Goal: Information Seeking & Learning: Learn about a topic

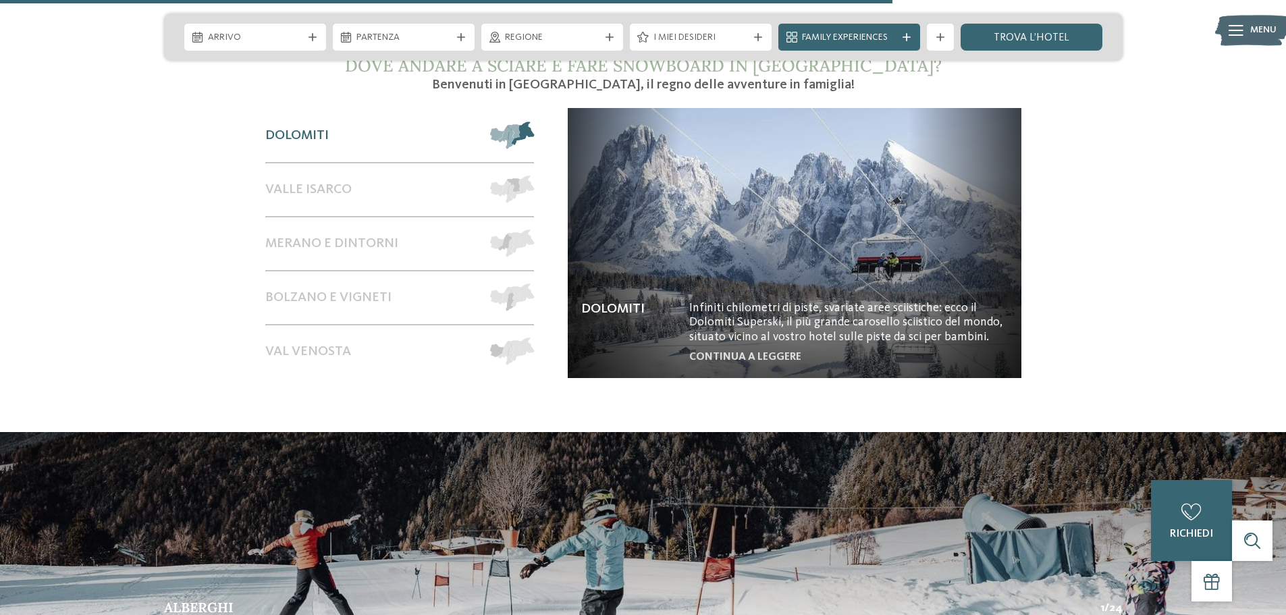
scroll to position [2565, 0]
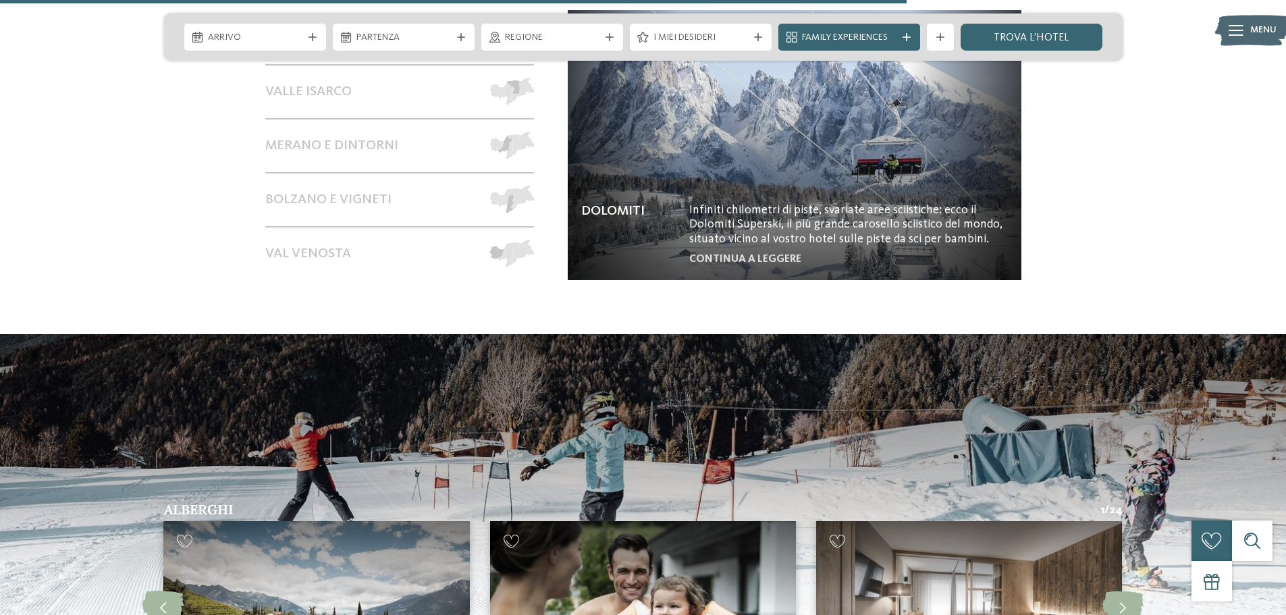
click at [755, 200] on img at bounding box center [795, 145] width 454 height 270
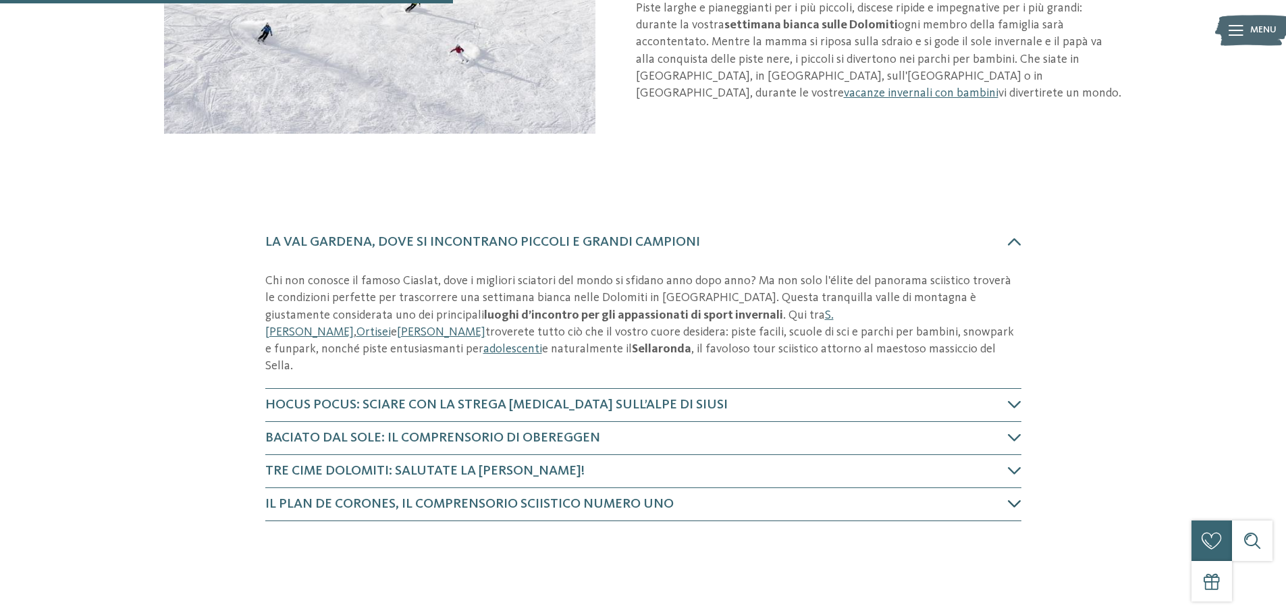
click at [540, 498] on span "Il Plan de Corones, il comprensorio sciistico numero uno" at bounding box center [469, 505] width 408 height 14
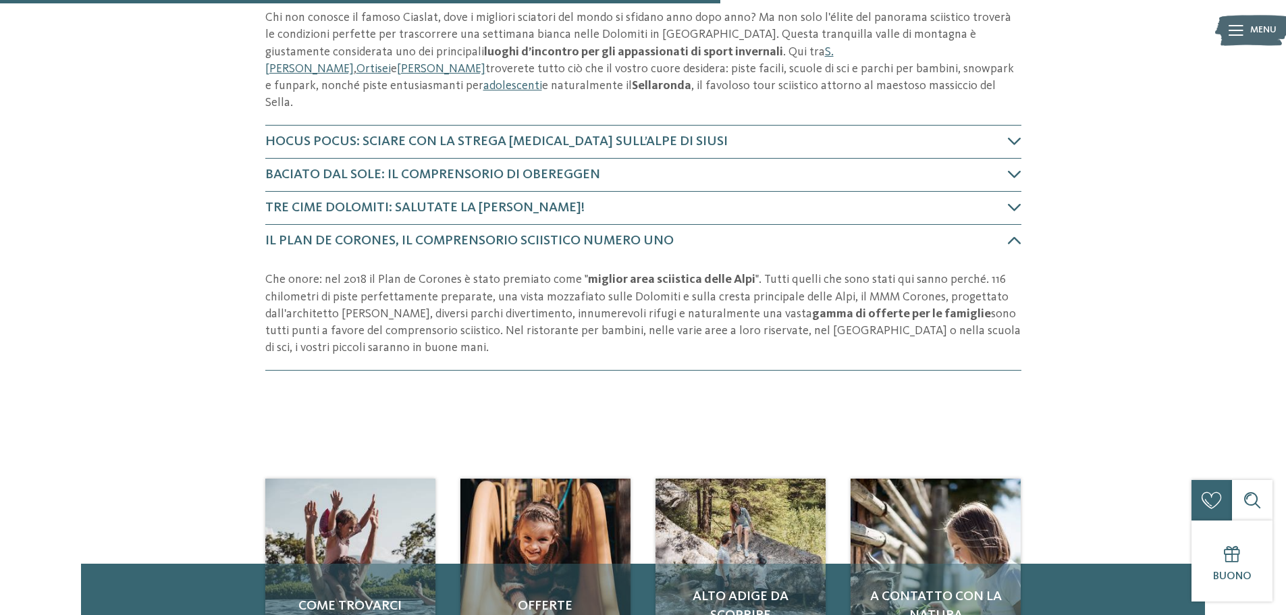
scroll to position [599, 0]
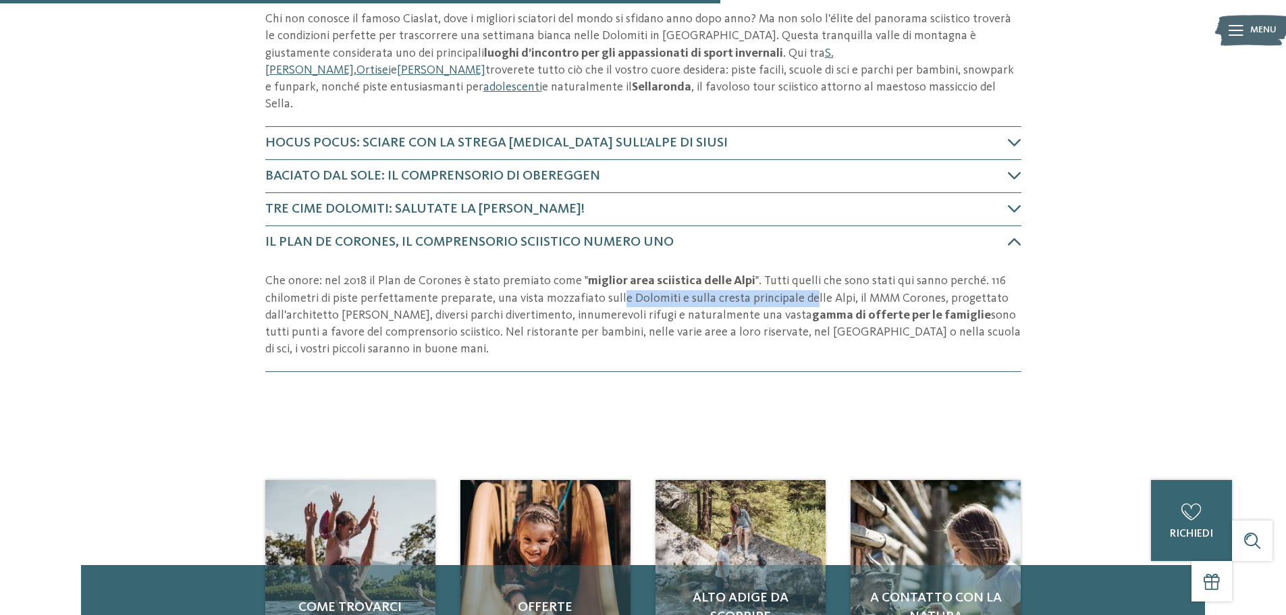
drag, startPoint x: 610, startPoint y: 278, endPoint x: 799, endPoint y: 275, distance: 188.4
click at [799, 275] on p "Che onore: nel 2018 il Plan de Corones è stato premiato come " miglior area sci…" at bounding box center [643, 315] width 756 height 85
click at [897, 279] on p "Che onore: nel 2018 il Plan de Corones è stato premiato come " miglior area sci…" at bounding box center [643, 315] width 756 height 85
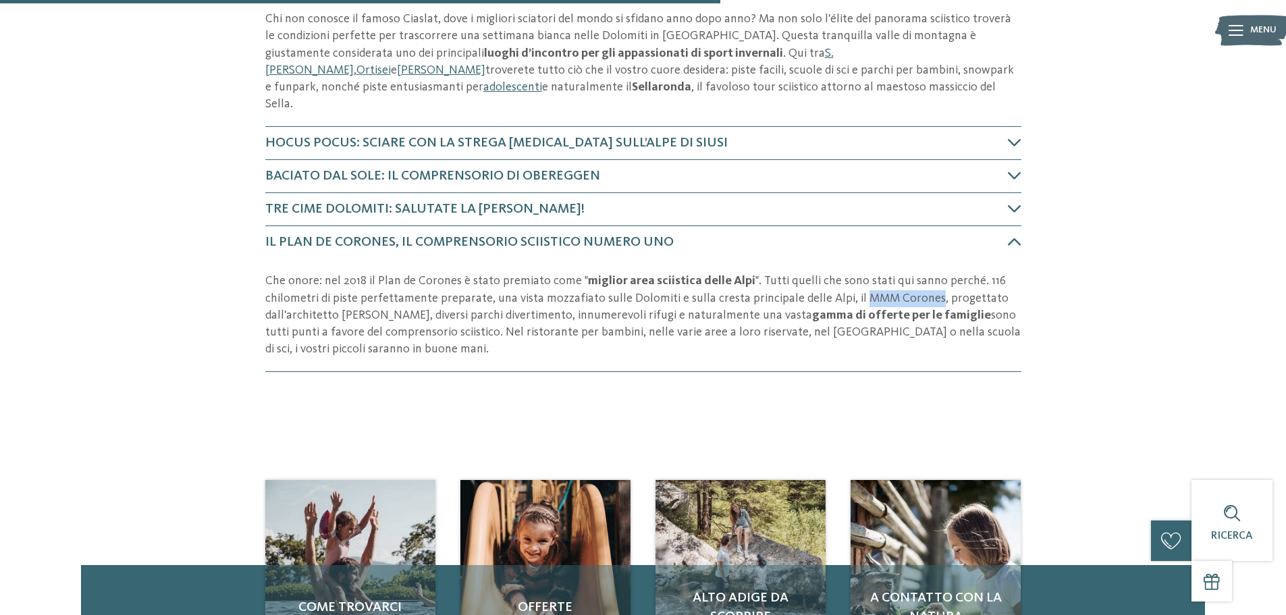
drag, startPoint x: 851, startPoint y: 277, endPoint x: 922, endPoint y: 276, distance: 70.2
click at [922, 276] on p "Che onore: nel 2018 il Plan de Corones è stato premiato come " miglior area sci…" at bounding box center [643, 315] width 756 height 85
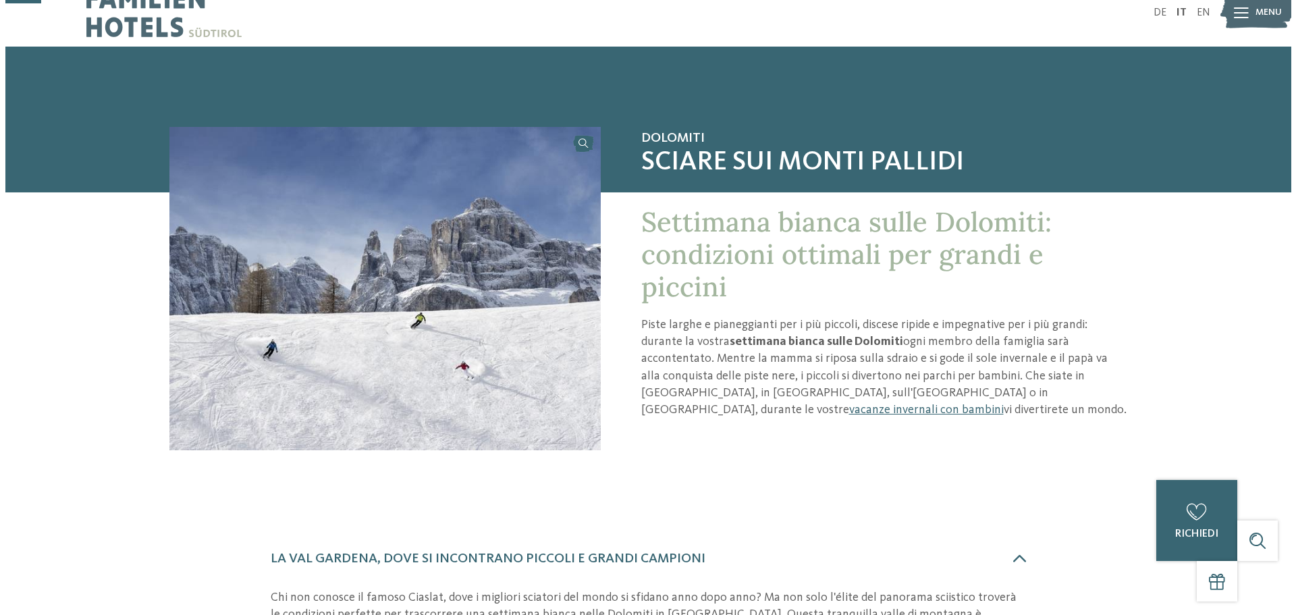
scroll to position [0, 0]
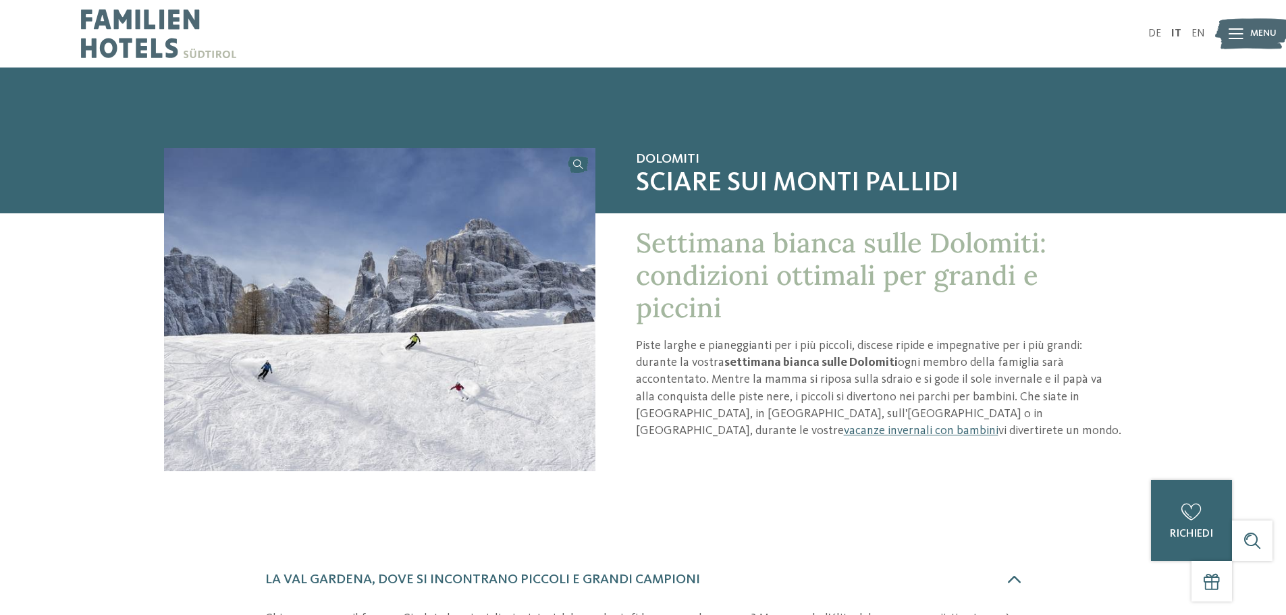
click at [1235, 33] on icon at bounding box center [1236, 33] width 15 height 11
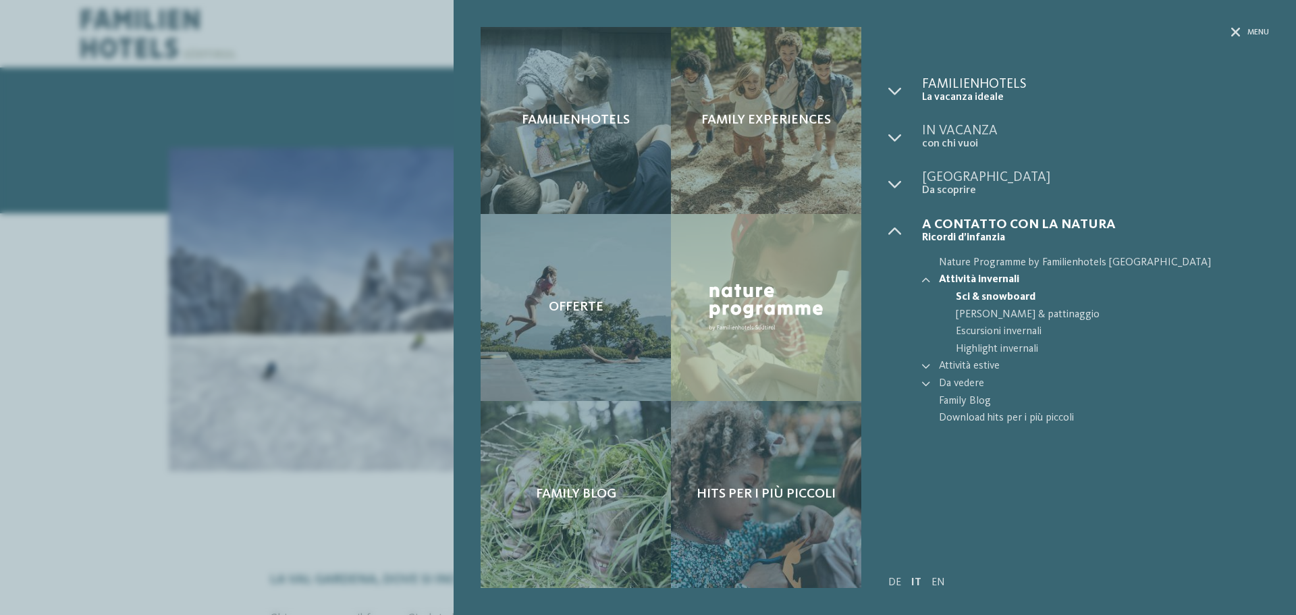
click at [964, 94] on span "La vacanza ideale" at bounding box center [1095, 97] width 347 height 13
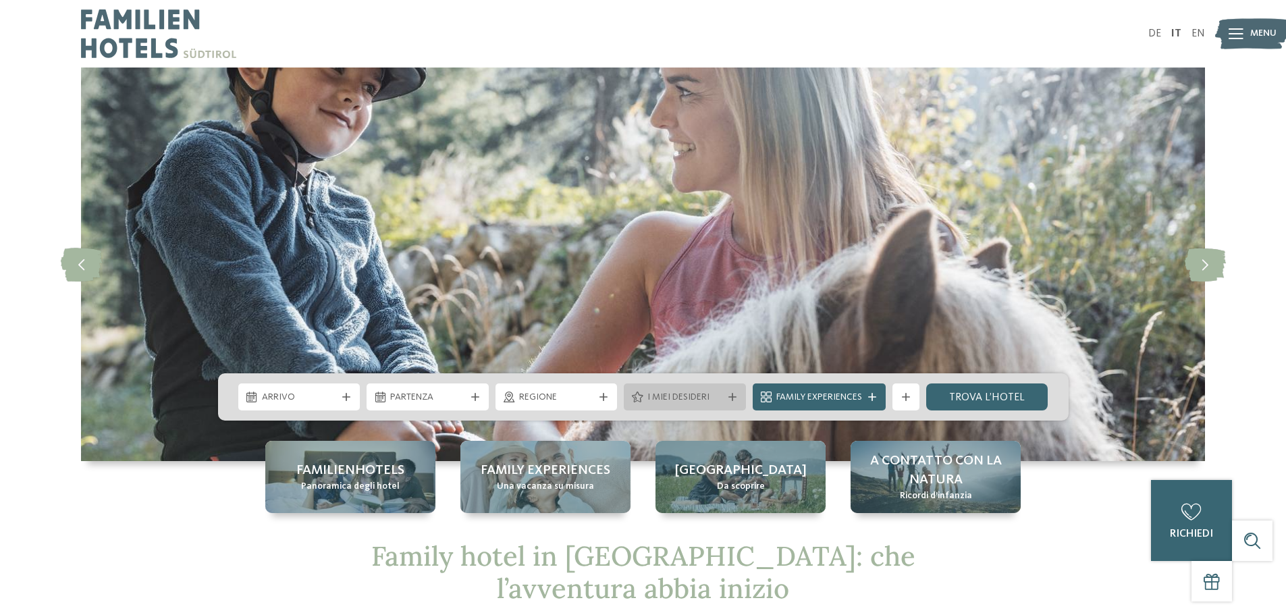
click at [685, 398] on span "I miei desideri" at bounding box center [684, 398] width 75 height 14
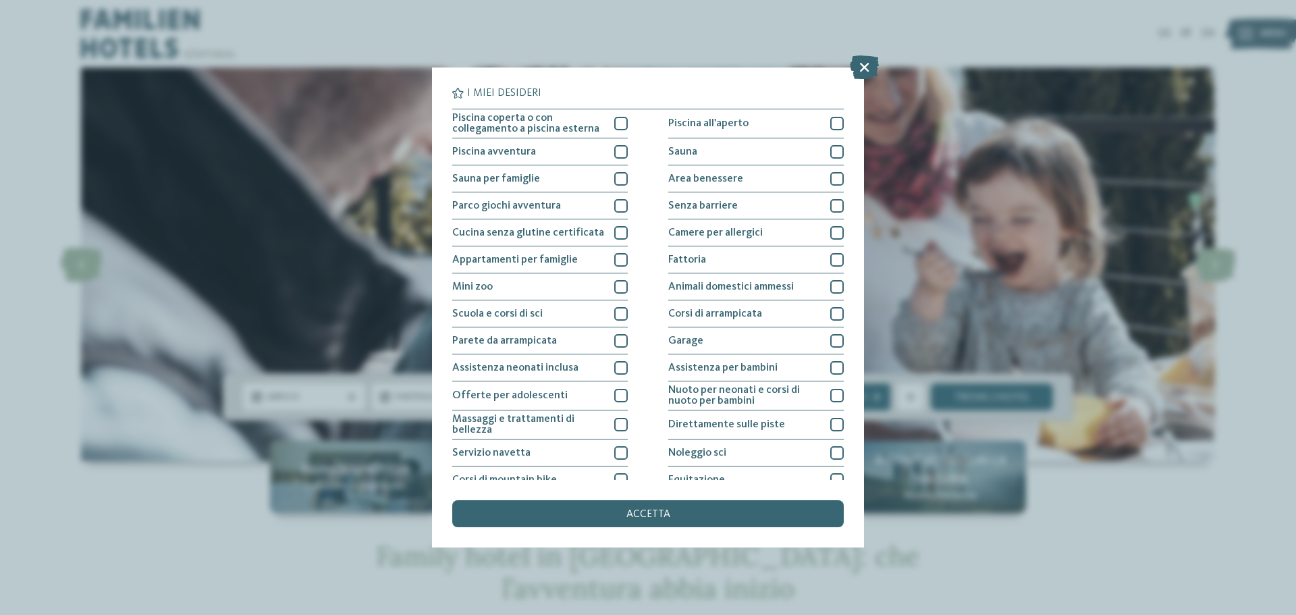
click at [859, 68] on icon at bounding box center [864, 67] width 29 height 24
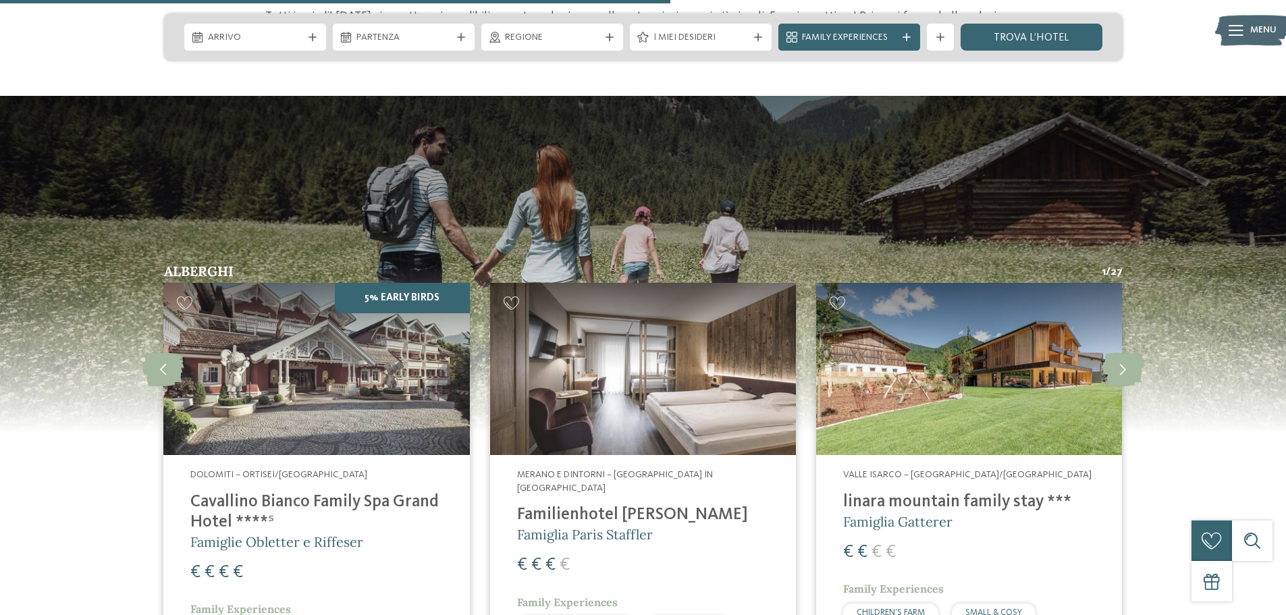
scroll to position [2295, 0]
